Goal: Transaction & Acquisition: Purchase product/service

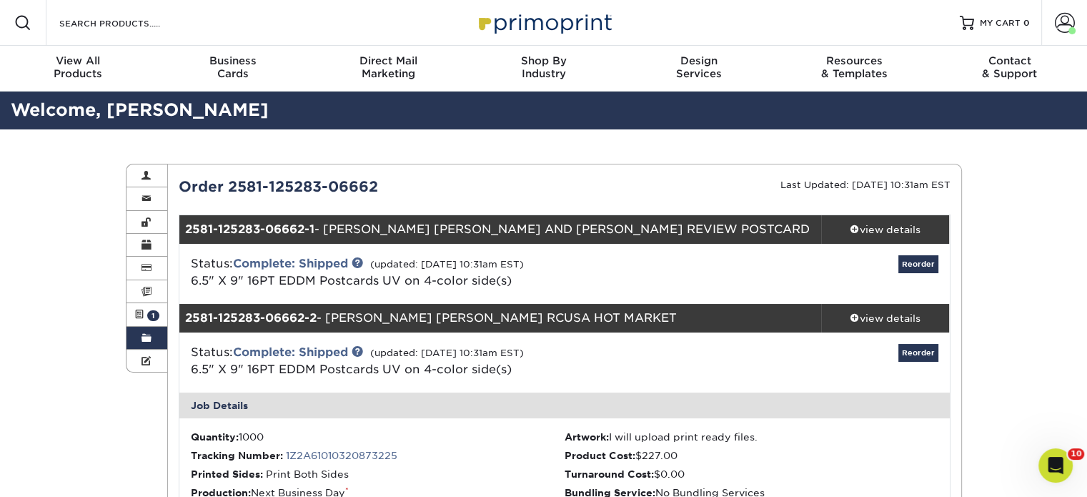
click at [386, 93] on div "Welcome, [PERSON_NAME]" at bounding box center [543, 111] width 1087 height 38
click at [404, 75] on div "Direct Mail Marketing" at bounding box center [388, 67] width 155 height 26
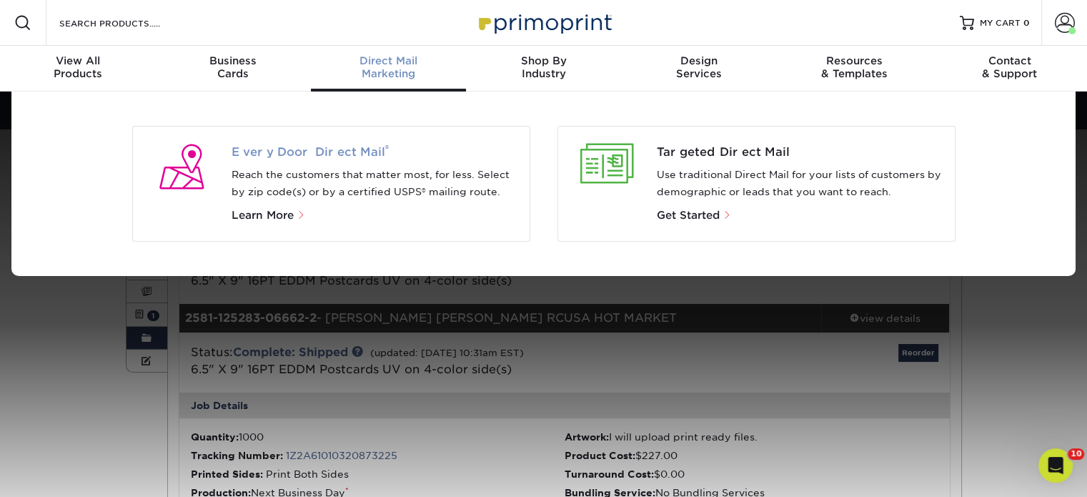
click at [360, 150] on span "Every Door Direct Mail ®" at bounding box center [375, 152] width 287 height 17
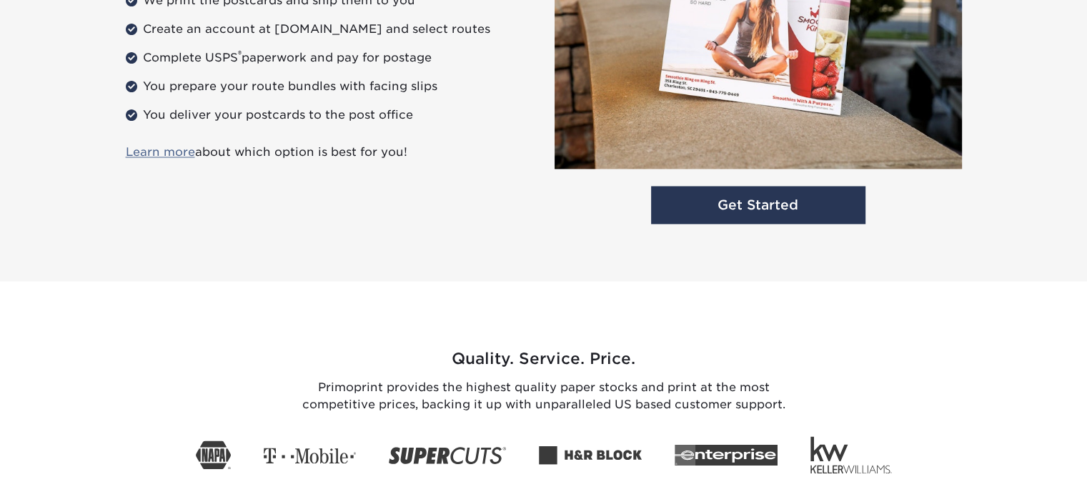
scroll to position [2165, 0]
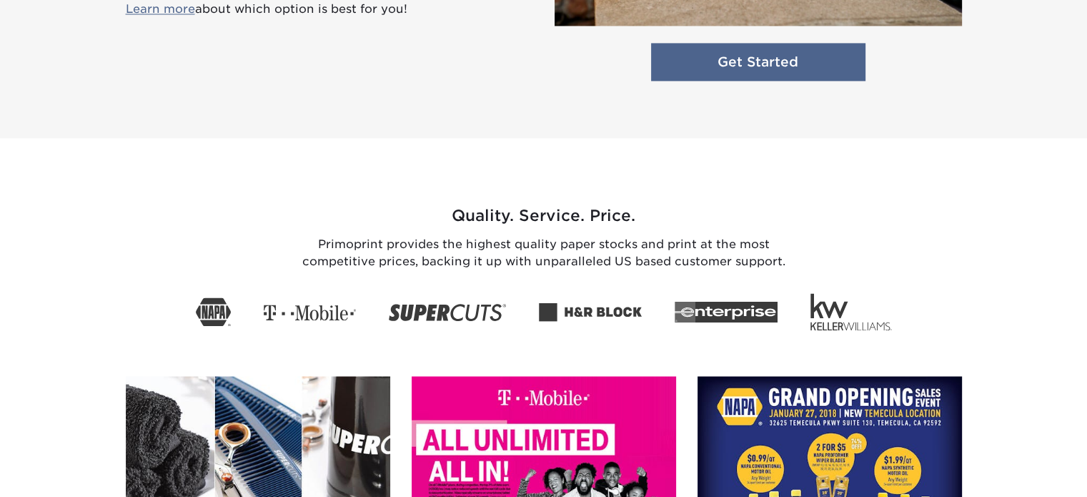
click at [723, 46] on link "Get Started" at bounding box center [758, 62] width 214 height 38
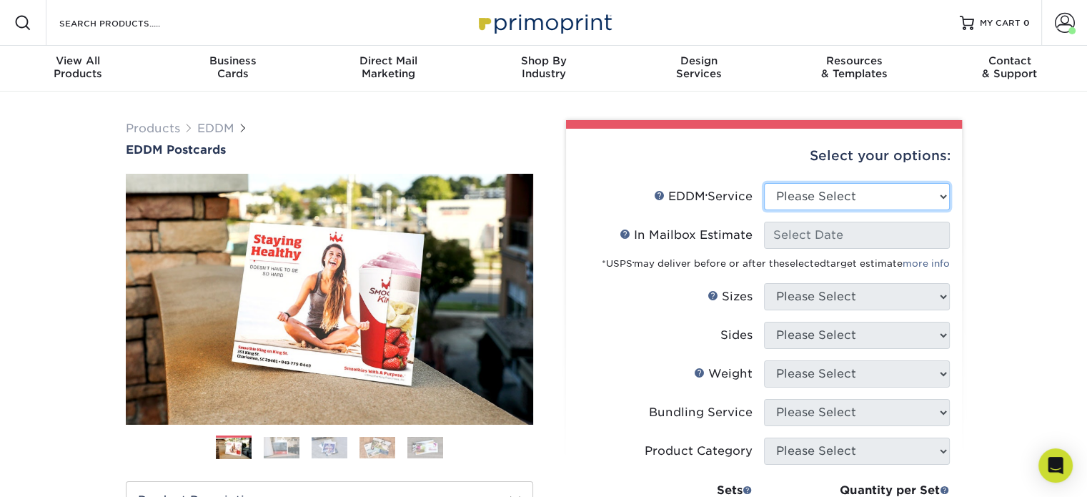
click at [858, 197] on select "Please Select Full Service Print Only" at bounding box center [857, 196] width 186 height 27
select select "print_only"
click at [764, 183] on select "Please Select Full Service Print Only" at bounding box center [857, 196] width 186 height 27
select select "-1"
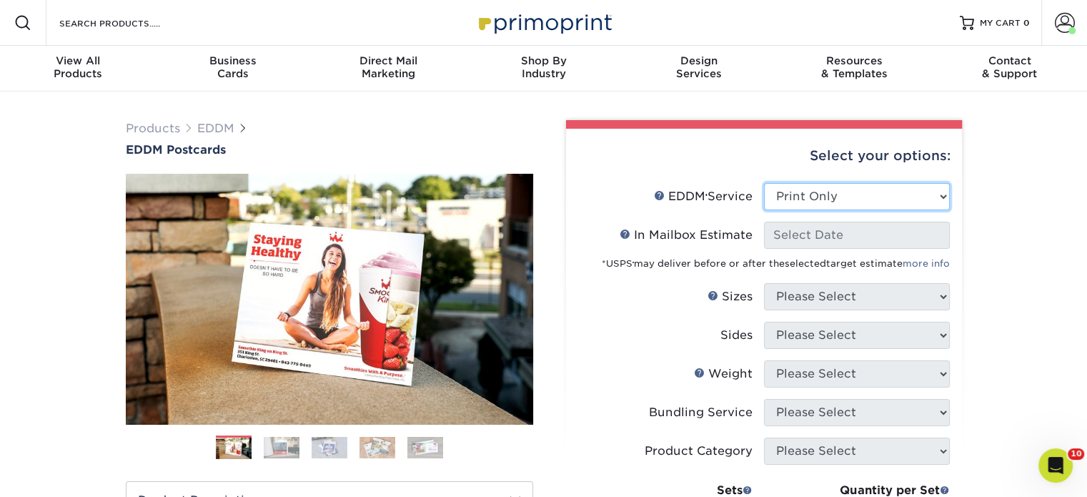
select select "-1"
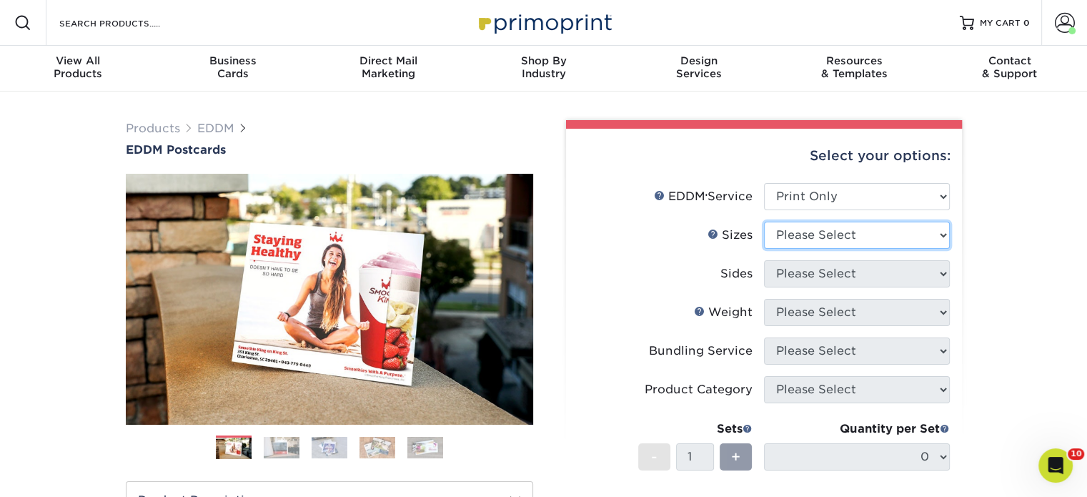
click at [832, 241] on select "Please Select 4.5" x 12" 6" x 12" 6.5" x 8" 6.5" x 9" 6.5" x 12" 7" x 8.5" 8" x…" at bounding box center [857, 235] width 186 height 27
select select "6.50x9.00"
click at [764, 222] on select "Please Select 4.5" x 12" 6" x 12" 6.5" x 8" 6.5" x 9" 6.5" x 12" 7" x 8.5" 8" x…" at bounding box center [857, 235] width 186 height 27
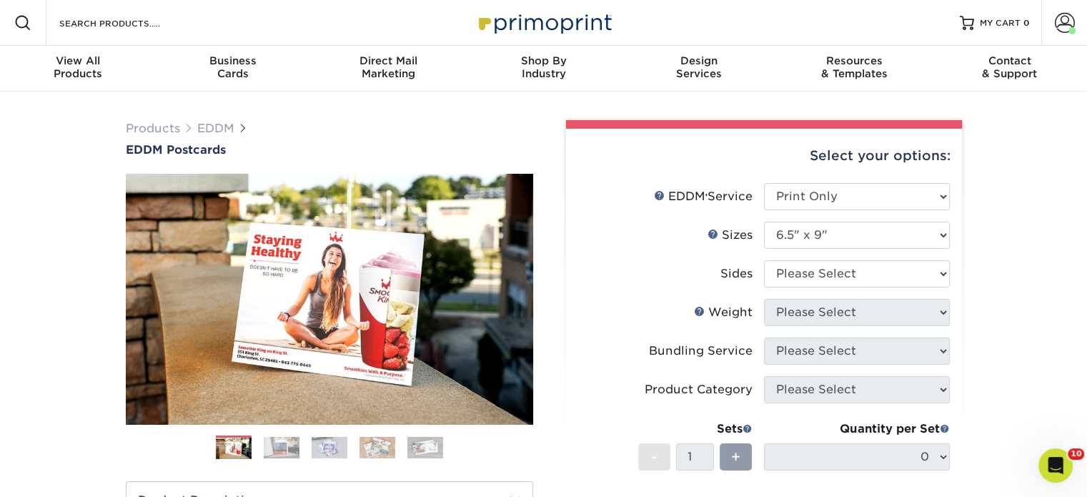
drag, startPoint x: 829, startPoint y: 290, endPoint x: 839, endPoint y: 279, distance: 14.7
click at [829, 288] on li "Sides Please Select Print Both Sides Print Front Only" at bounding box center [764, 279] width 372 height 39
click at [840, 279] on select "Please Select Print Both Sides Print Front Only" at bounding box center [857, 273] width 186 height 27
select select "13abbda7-1d64-4f25-8bb2-c179b224825d"
click at [764, 260] on select "Please Select Print Both Sides Print Front Only" at bounding box center [857, 273] width 186 height 27
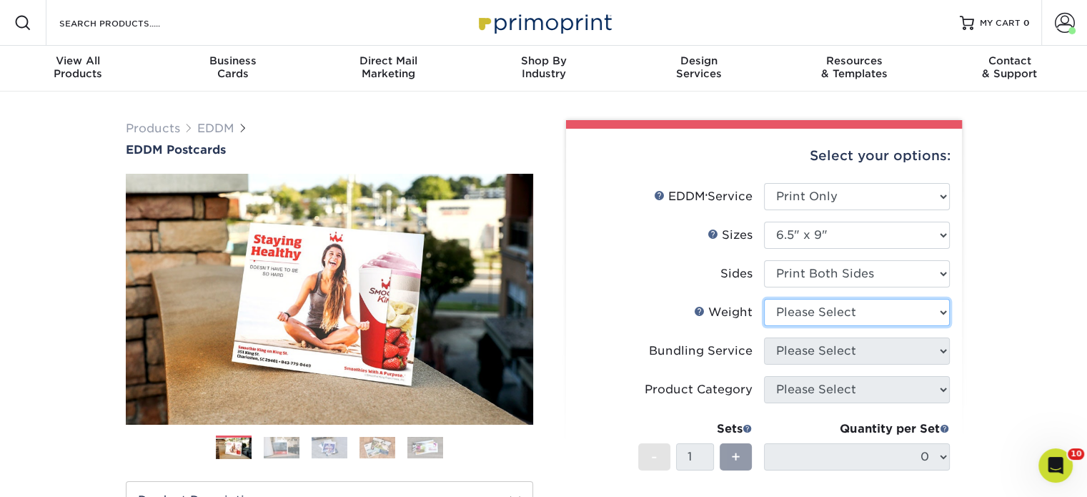
click at [846, 310] on select "Please Select 16PT 14PT" at bounding box center [857, 312] width 186 height 27
select select "16PT"
click at [764, 299] on select "Please Select 16PT 14PT" at bounding box center [857, 312] width 186 height 27
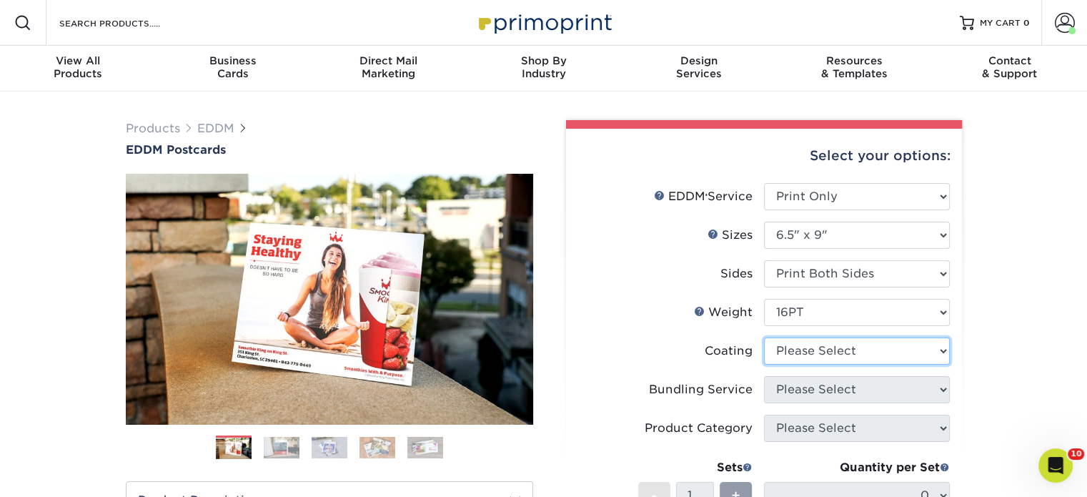
click at [846, 357] on select at bounding box center [857, 350] width 186 height 27
select select "ae367451-b2b8-45df-a344-0f05b6a12993"
click at [764, 337] on select at bounding box center [857, 350] width 186 height 27
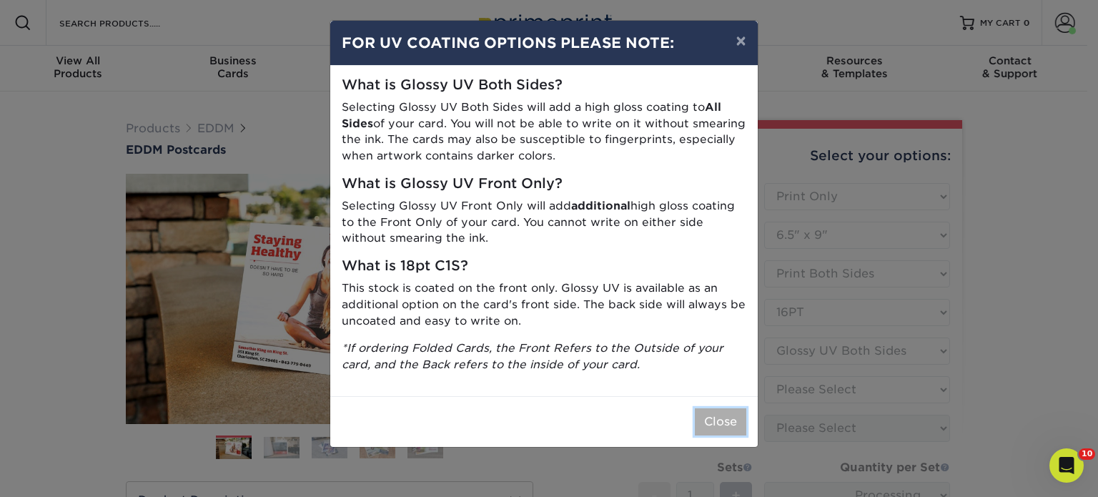
click at [735, 420] on button "Close" at bounding box center [720, 421] width 51 height 27
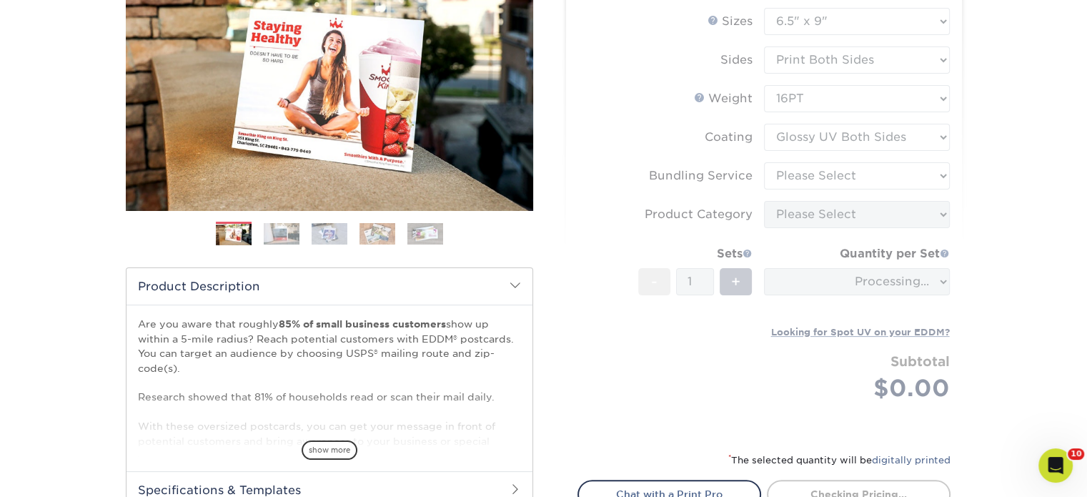
scroll to position [214, 0]
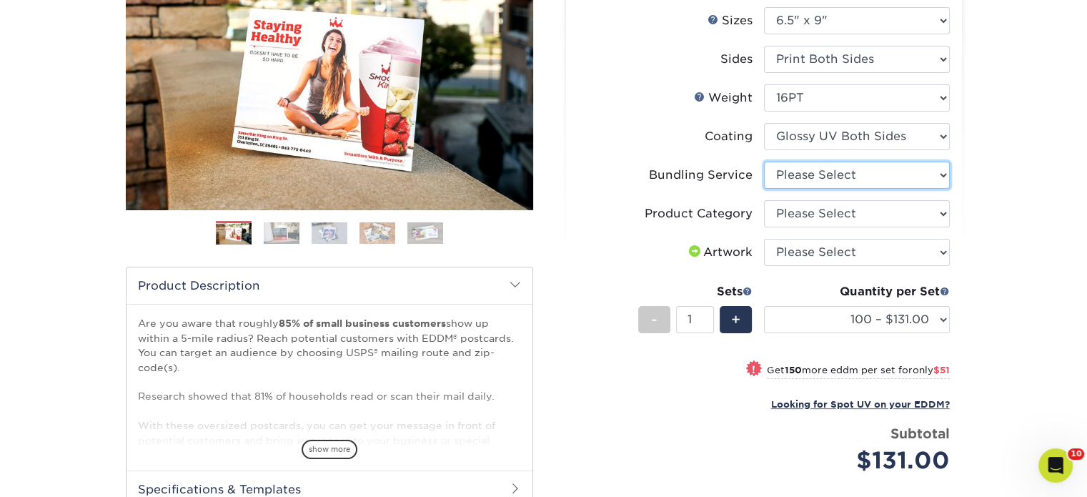
click at [812, 173] on select "Please Select No Bundling Services Yes, Bundles of 50 (+2 Days) Yes, Bundles of…" at bounding box center [857, 175] width 186 height 27
select select "58689abb-25c0-461c-a4c3-a80b627d6649"
click at [764, 162] on select "Please Select No Bundling Services Yes, Bundles of 50 (+2 Days) Yes, Bundles of…" at bounding box center [857, 175] width 186 height 27
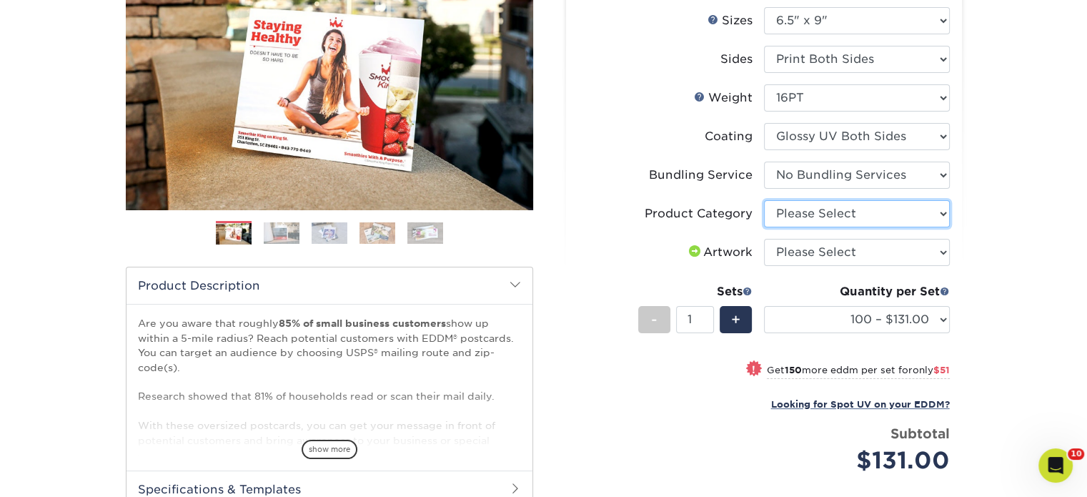
click at [815, 214] on select "Please Select Postcards" at bounding box center [857, 213] width 186 height 27
select select "9b7272e0-d6c8-4c3c-8e97-d3a1bcdab858"
click at [764, 200] on select "Please Select Postcards" at bounding box center [857, 213] width 186 height 27
click at [809, 260] on select "Please Select I will upload files I need a design - $150" at bounding box center [857, 252] width 186 height 27
select select "upload"
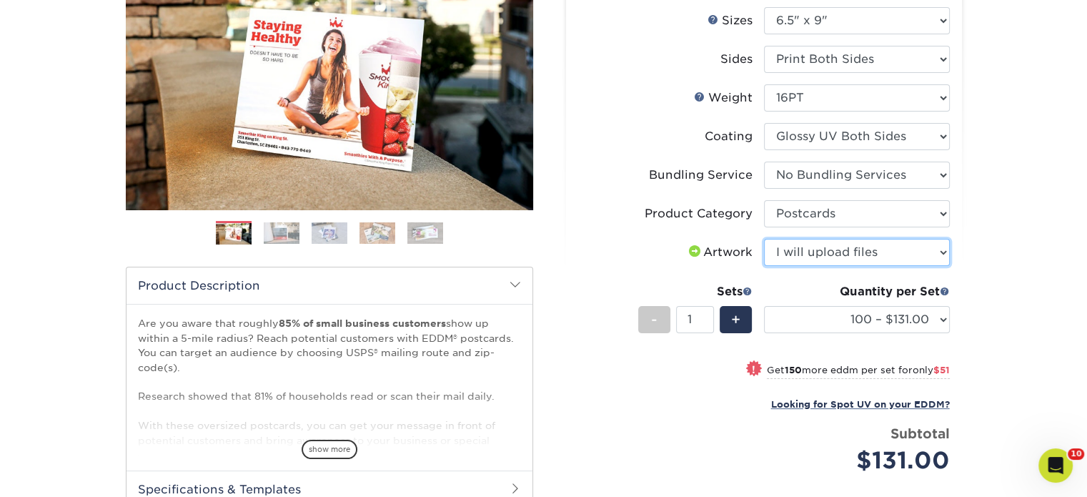
click at [764, 239] on select "Please Select I will upload files I need a design - $150" at bounding box center [857, 252] width 186 height 27
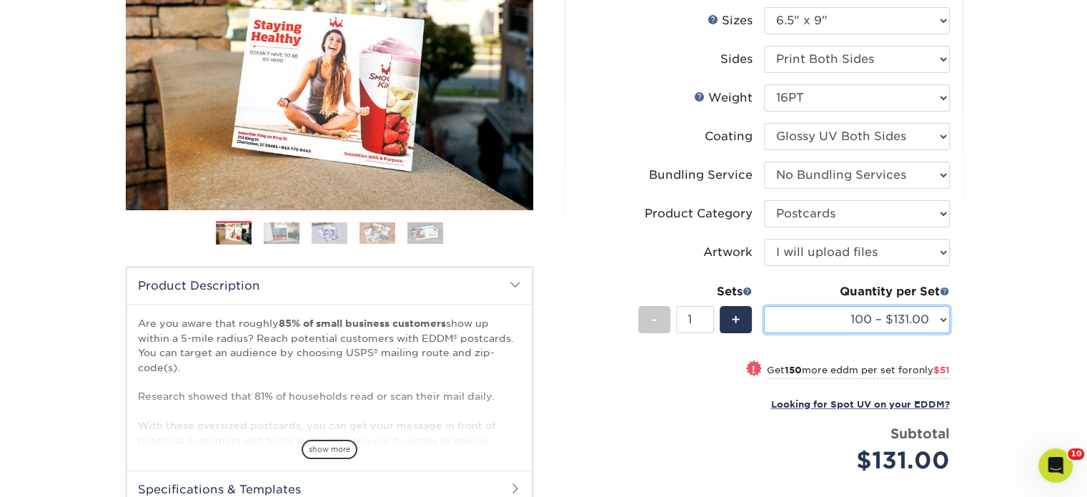
click at [801, 325] on select "100 – $131.00 250 – $182.00 500 – $203.00 1000 – $227.00 2500 – $379.00 5000 – …" at bounding box center [857, 319] width 186 height 27
select select "1000 – $227.00"
click at [764, 306] on select "100 – $131.00 250 – $182.00 500 – $203.00 1000 – $227.00 2500 – $379.00 5000 – …" at bounding box center [857, 319] width 186 height 27
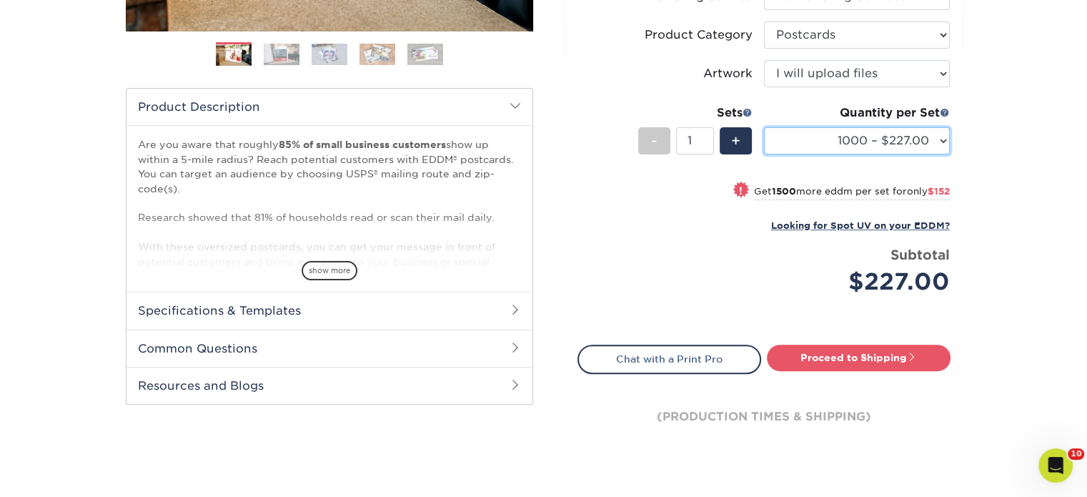
scroll to position [429, 0]
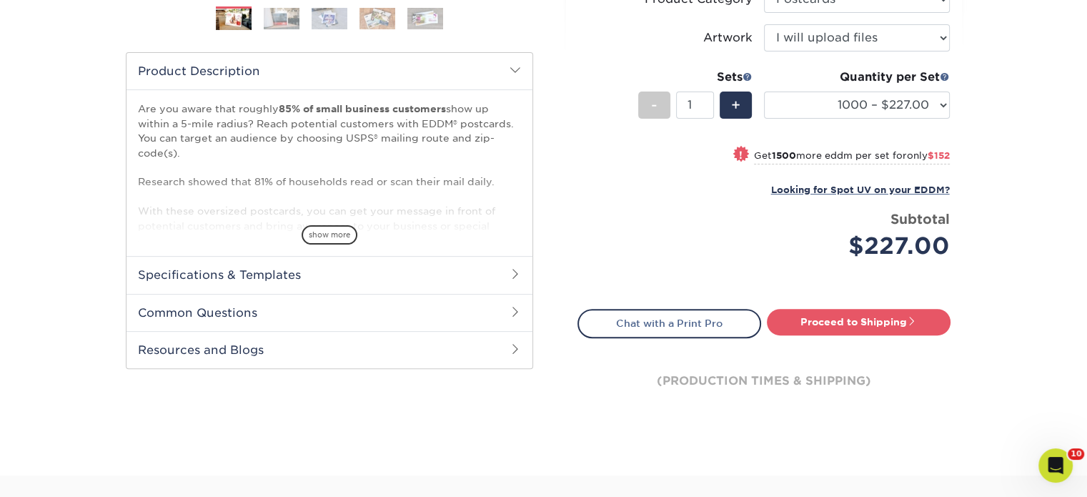
click at [849, 334] on div "Proceed to Shipping" at bounding box center [862, 323] width 197 height 29
click at [853, 325] on link "Proceed to Shipping" at bounding box center [859, 322] width 184 height 26
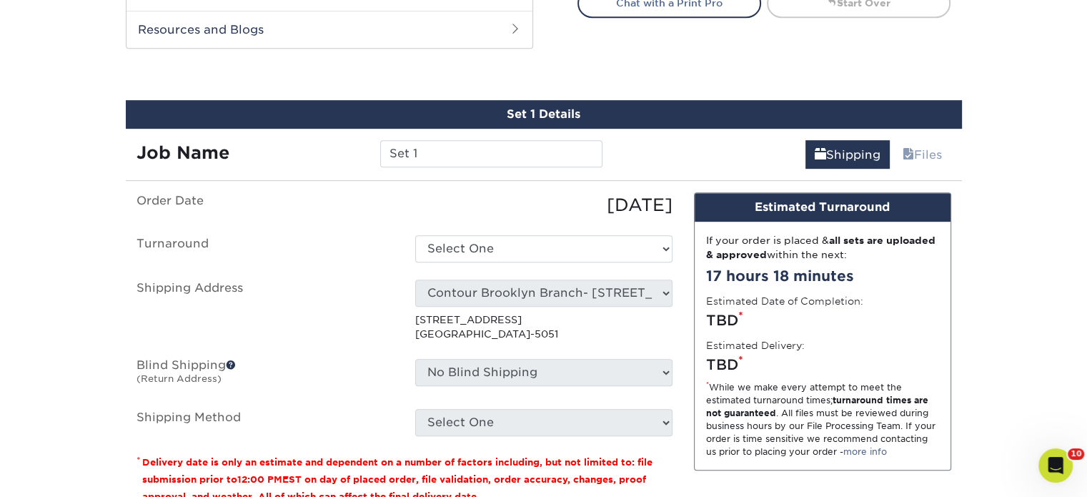
scroll to position [775, 0]
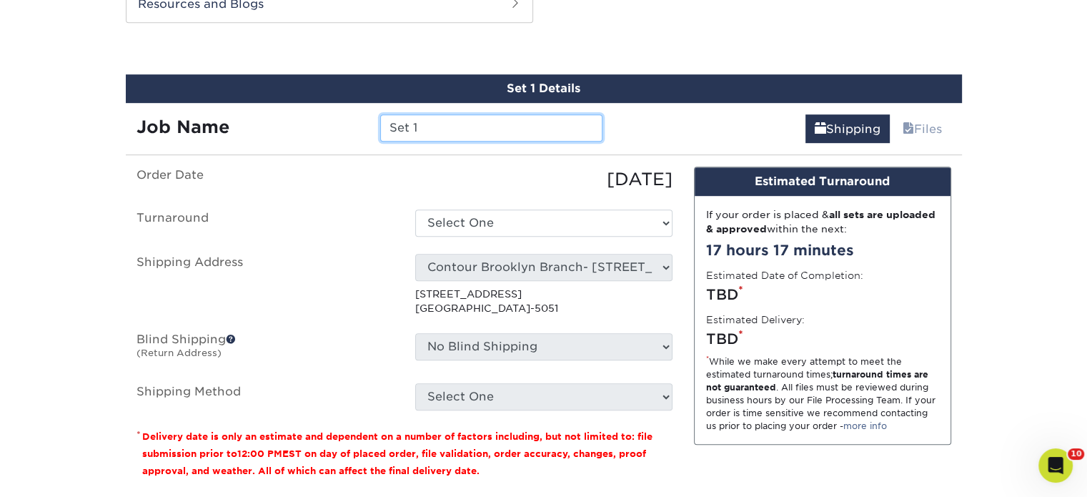
click at [440, 127] on input "Set 1" at bounding box center [491, 127] width 222 height 27
type input "BILL KECK CYNTHIA DURAND/KYLE N MARKET IS HOT"
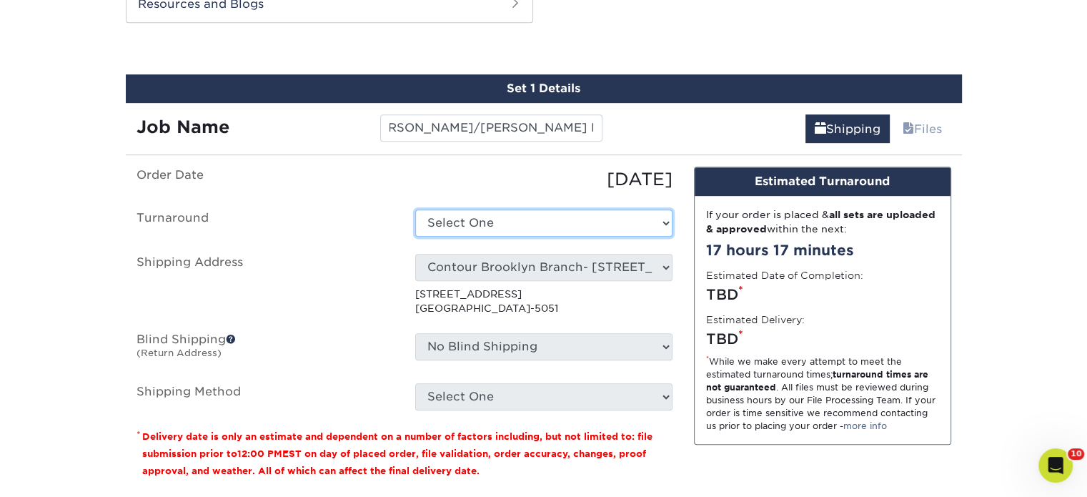
click at [505, 231] on select "Select One 2-4 Business Days 2 Day Next Business Day" at bounding box center [543, 222] width 257 height 27
select select "14ee1dbe-2a03-44e6-acbe-77c51f3128fc"
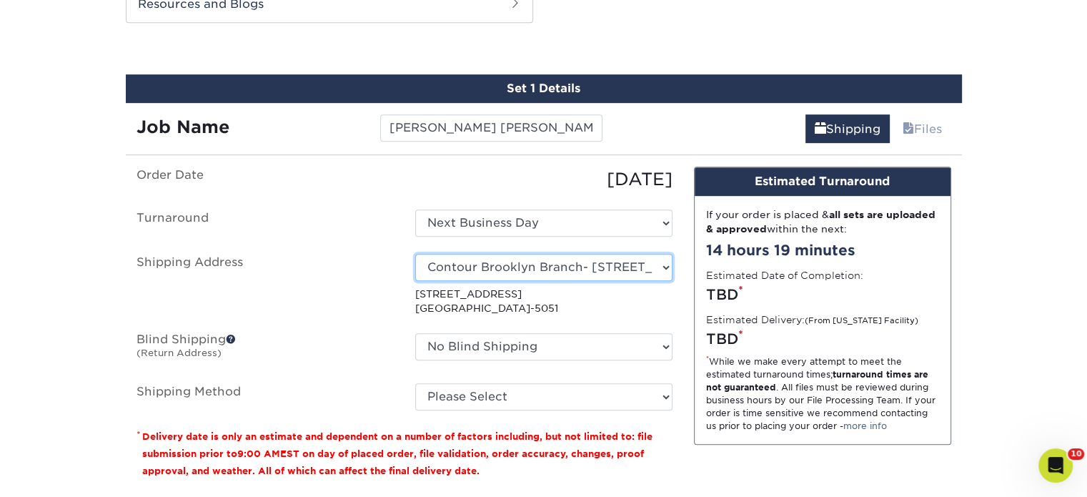
click at [538, 270] on select "Select One Realty Connect USA" at bounding box center [543, 267] width 257 height 27
select select "284612"
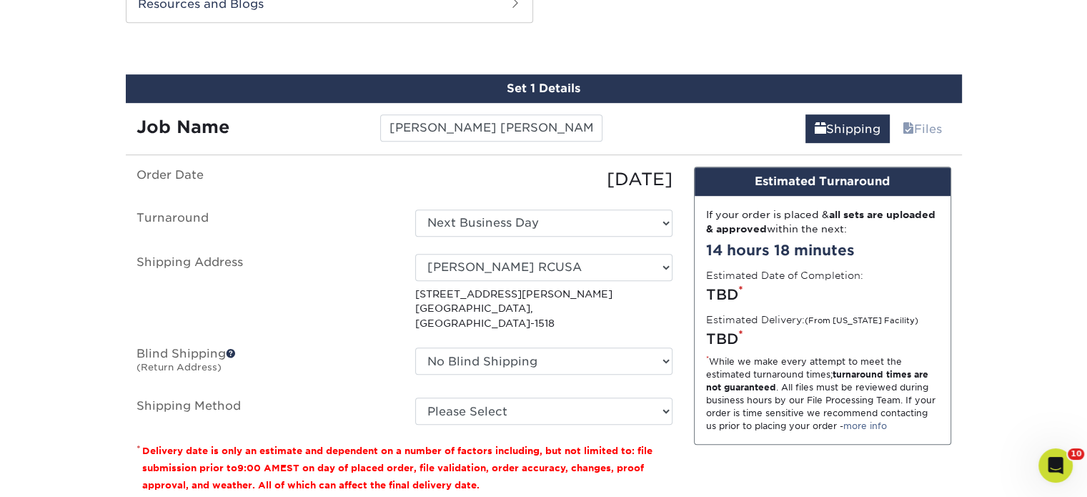
click at [594, 377] on ul "Order Date 08/11/2025 Turnaround Select One 2-4 Business Days 2 Day Next Busine…" at bounding box center [405, 296] width 536 height 258
click at [601, 402] on select "Please Select Ground Shipping (+$28.97) 3 Day Shipping Service (+$41.74) 2 Day …" at bounding box center [543, 410] width 257 height 27
select select "03"
click at [415, 397] on select "Please Select Ground Shipping (+$28.97) 3 Day Shipping Service (+$41.74) 2 Day …" at bounding box center [543, 410] width 257 height 27
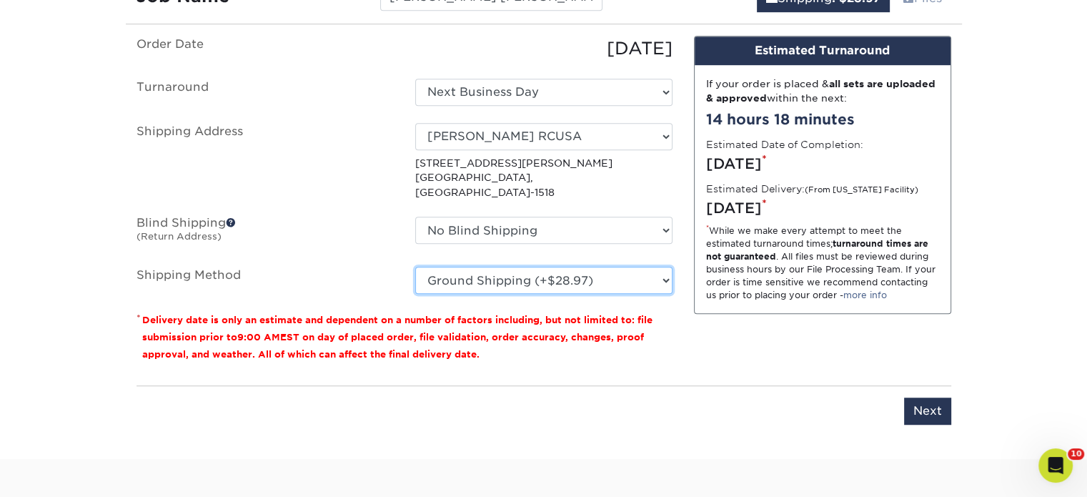
scroll to position [1061, 0]
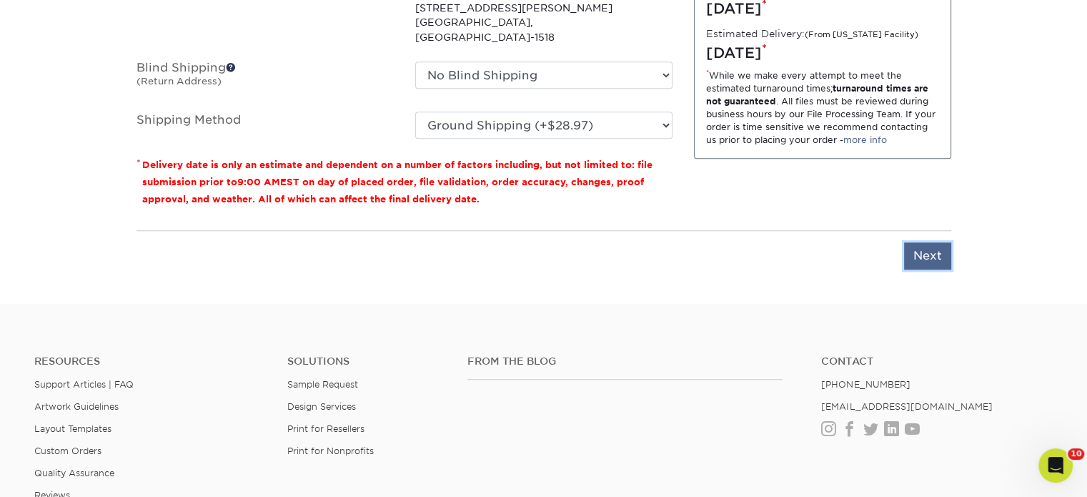
click at [944, 245] on input "Next" at bounding box center [927, 255] width 47 height 27
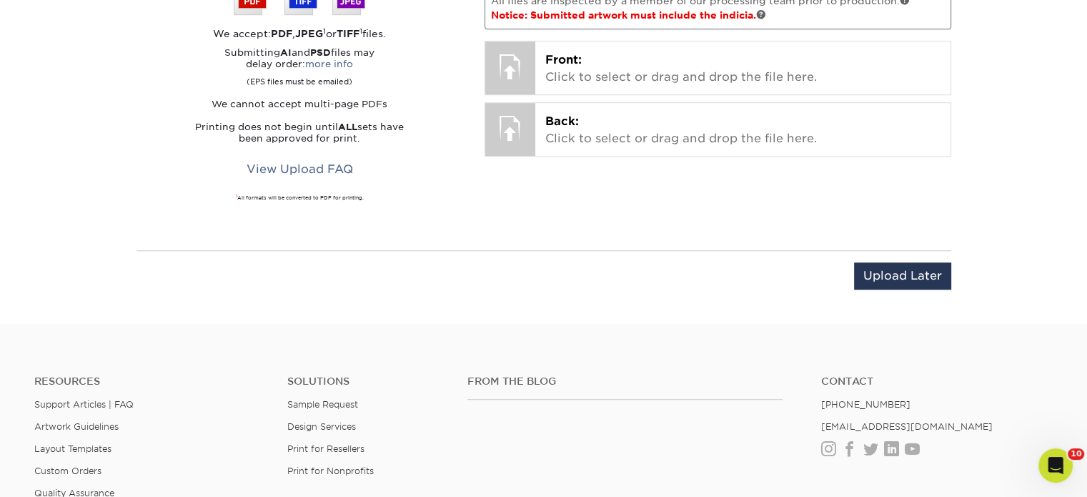
scroll to position [918, 0]
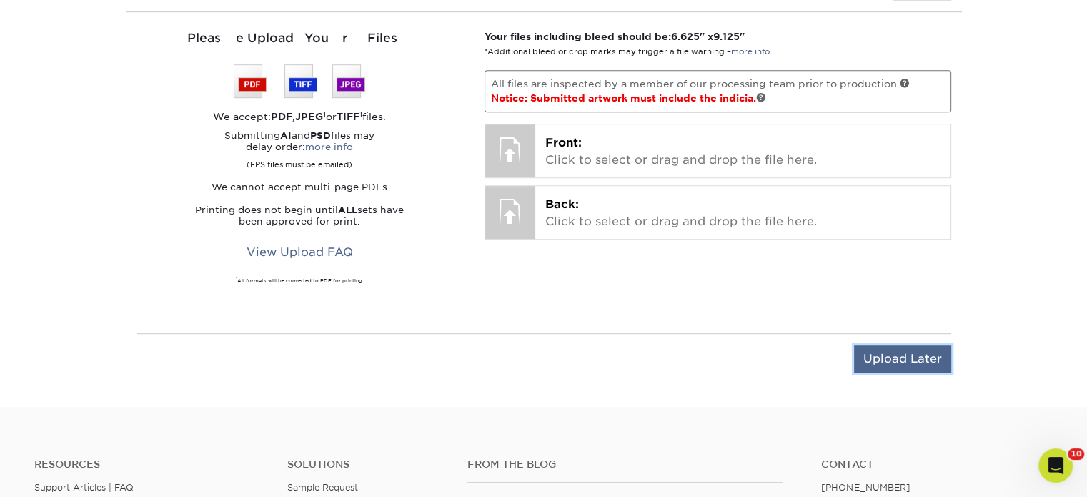
click at [881, 363] on input "Upload Later" at bounding box center [902, 358] width 97 height 27
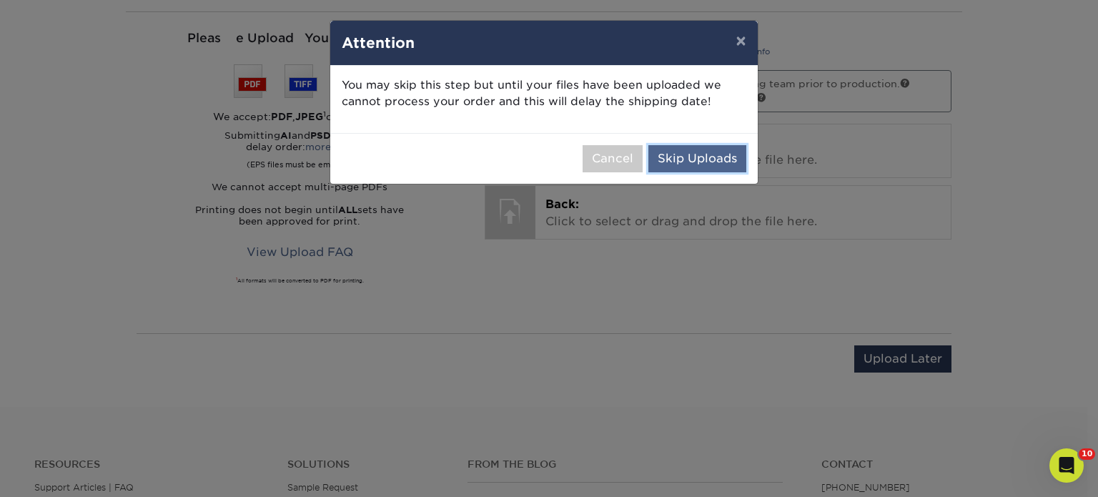
click at [690, 152] on button "Skip Uploads" at bounding box center [697, 158] width 98 height 27
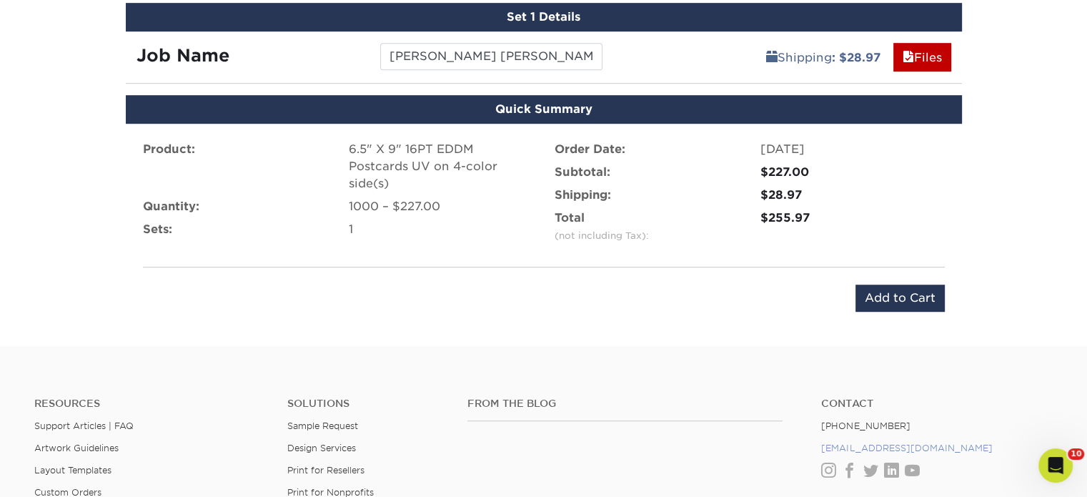
scroll to position [959, 0]
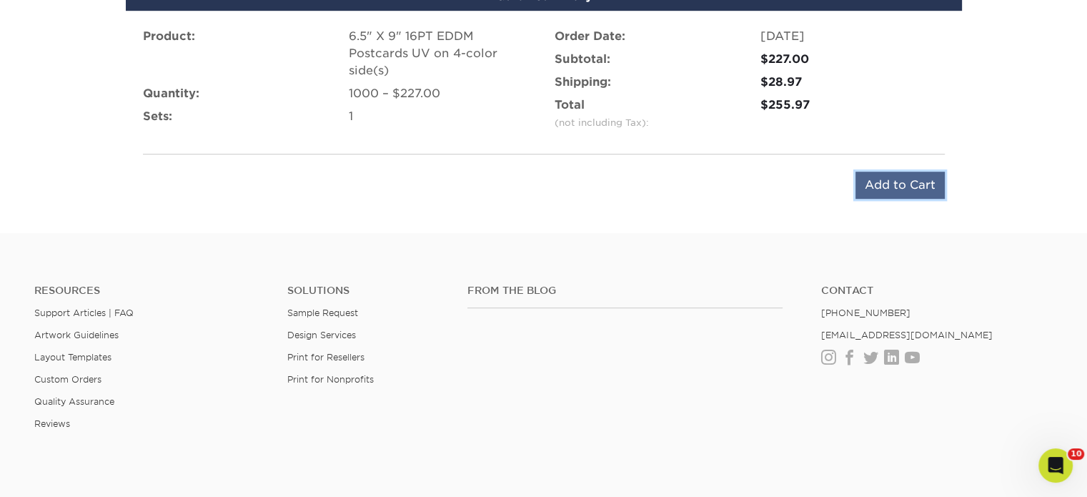
click at [904, 184] on input "Add to Cart" at bounding box center [900, 185] width 89 height 27
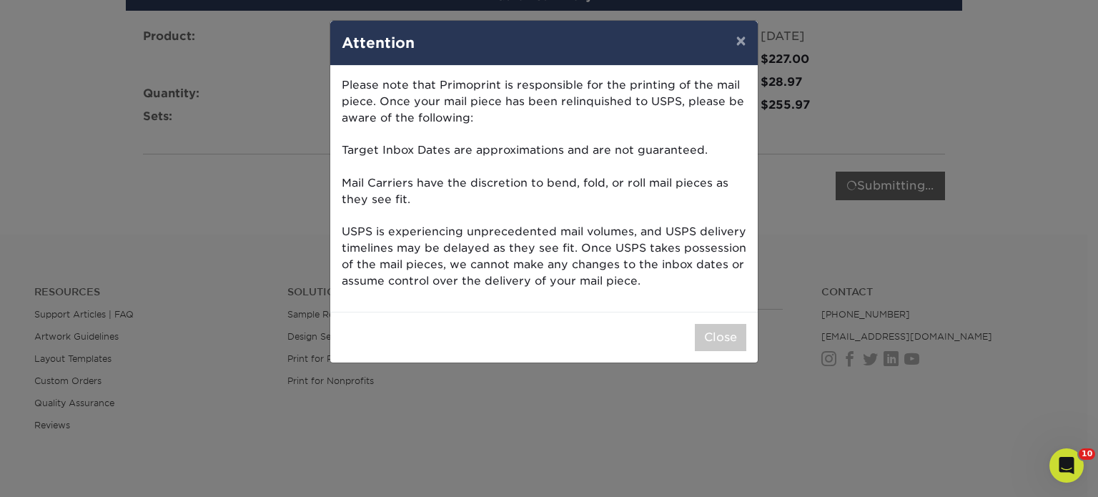
click at [714, 351] on div "Close" at bounding box center [544, 337] width 428 height 51
click at [712, 341] on button "Close" at bounding box center [720, 337] width 51 height 27
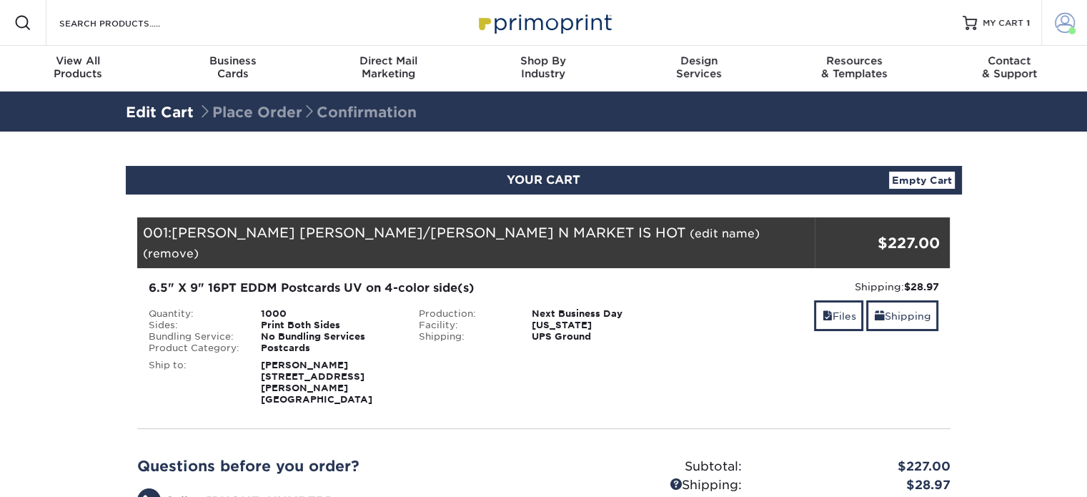
click at [1064, 22] on span at bounding box center [1065, 23] width 20 height 20
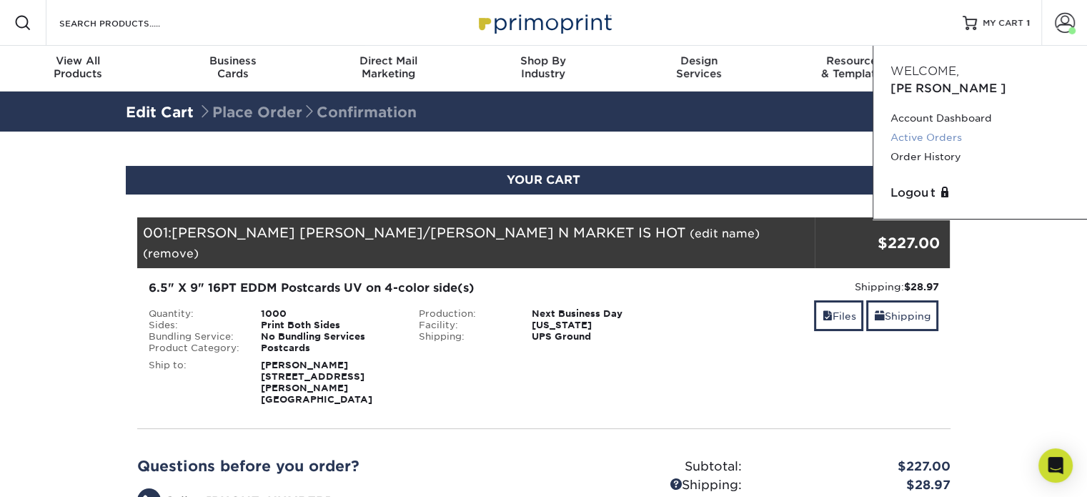
click at [949, 128] on link "Active Orders" at bounding box center [980, 137] width 179 height 19
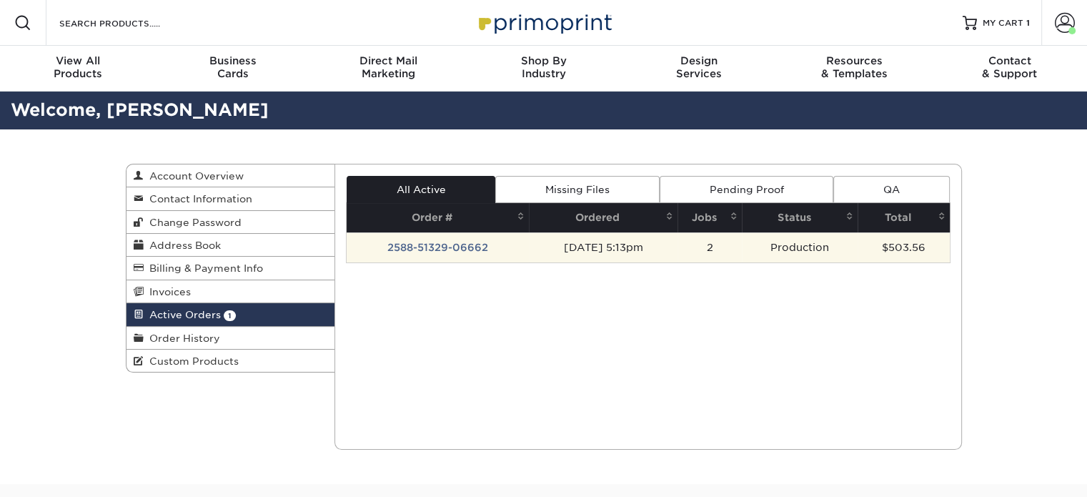
click at [415, 254] on td "2588-51329-06662" at bounding box center [438, 247] width 182 height 30
